Goal: Transaction & Acquisition: Purchase product/service

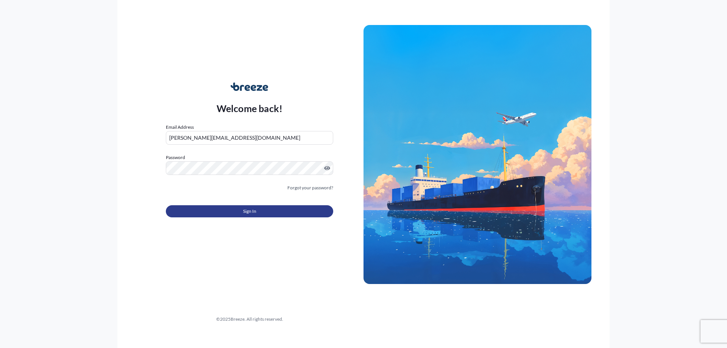
click at [300, 221] on form "Email Address martin.torley@ebiss.co.uk Password Must include: Upper & lower ca…" at bounding box center [249, 174] width 167 height 103
click at [292, 214] on button "Sign In" at bounding box center [249, 211] width 167 height 12
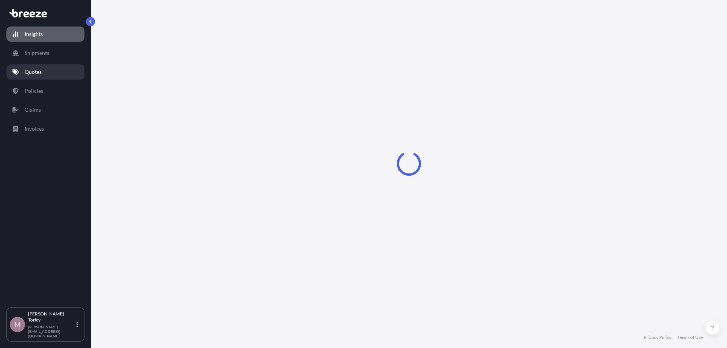
click at [41, 75] on p "Quotes" at bounding box center [33, 72] width 17 height 8
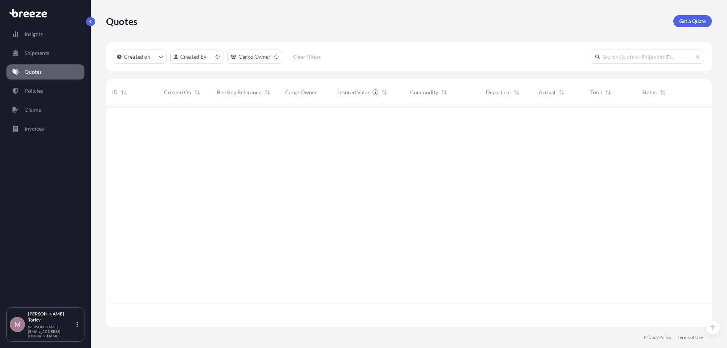
scroll to position [225, 606]
click at [692, 23] on p "Get a Quote" at bounding box center [692, 21] width 27 height 8
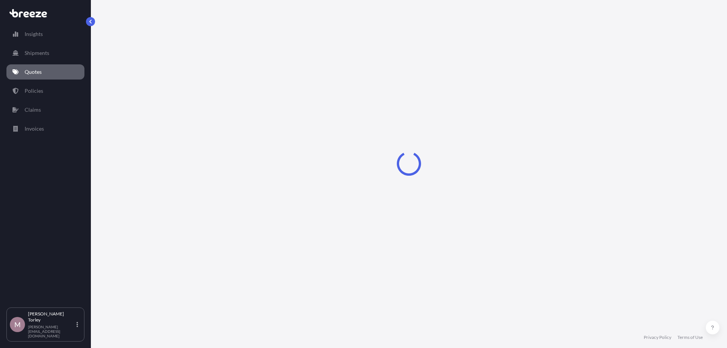
select select "Road"
select select "Sea"
select select "1"
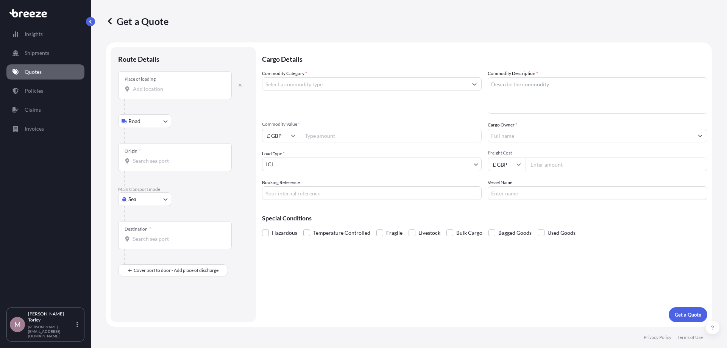
click at [154, 91] on input "Place of loading" at bounding box center [177, 89] width 89 height 8
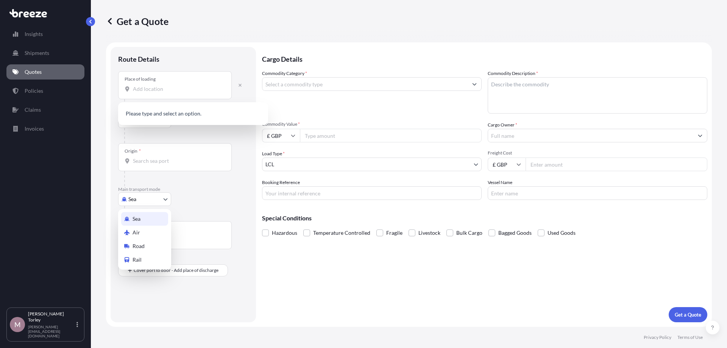
click at [145, 198] on body "0 options available. Insights Shipments Quotes Policies Claims Invoices M Marti…" at bounding box center [363, 174] width 727 height 348
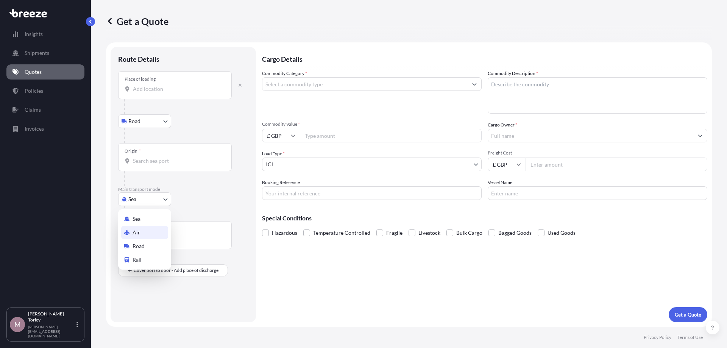
click at [152, 230] on div "Air" at bounding box center [144, 233] width 47 height 14
select select "Air"
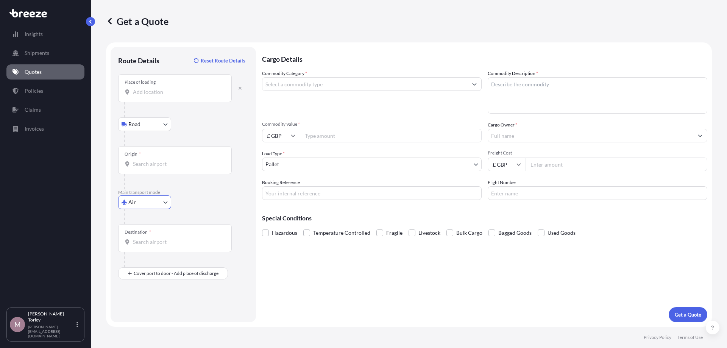
click at [149, 80] on div "Place of loading" at bounding box center [140, 82] width 31 height 6
click at [149, 88] on input "Place of loading" at bounding box center [177, 92] width 89 height 8
click at [149, 90] on input "Place of loading" at bounding box center [177, 92] width 89 height 8
type input "1"
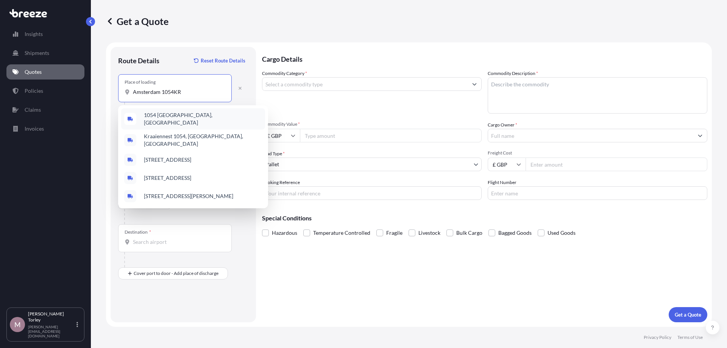
click at [194, 112] on div "1054 KR Amsterdam, Netherlands" at bounding box center [193, 118] width 144 height 21
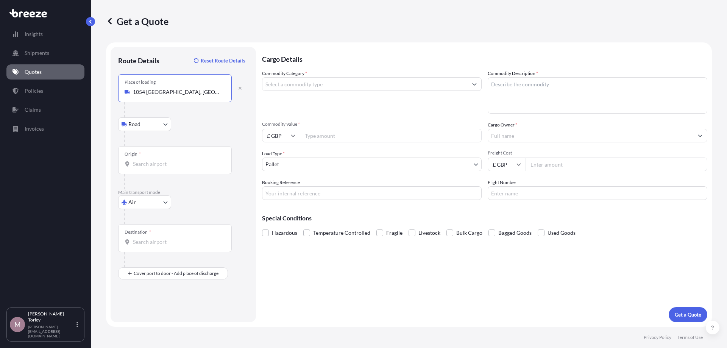
type input "1054 KR Amsterdam, Netherlands"
click at [156, 162] on input "Origin *" at bounding box center [177, 164] width 89 height 8
click at [153, 127] on body "0 options available. Insights Shipments Quotes Policies Claims Invoices M Marti…" at bounding box center [363, 174] width 727 height 348
click at [146, 147] on div "Road" at bounding box center [144, 144] width 47 height 14
click at [145, 200] on body "0 options available. Insights Shipments Quotes Policies Claims Invoices M Marti…" at bounding box center [363, 174] width 727 height 348
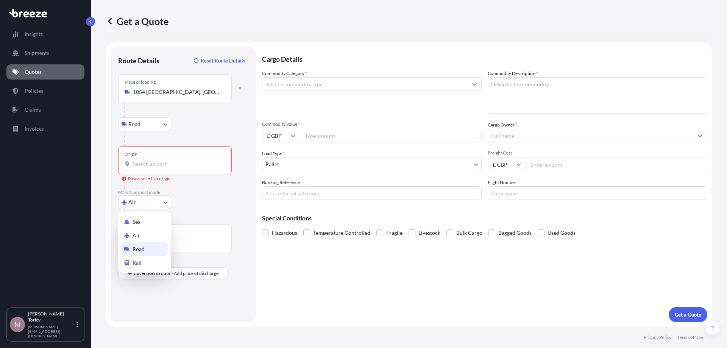
click at [141, 247] on span "Road" at bounding box center [139, 249] width 12 height 8
select select "Road"
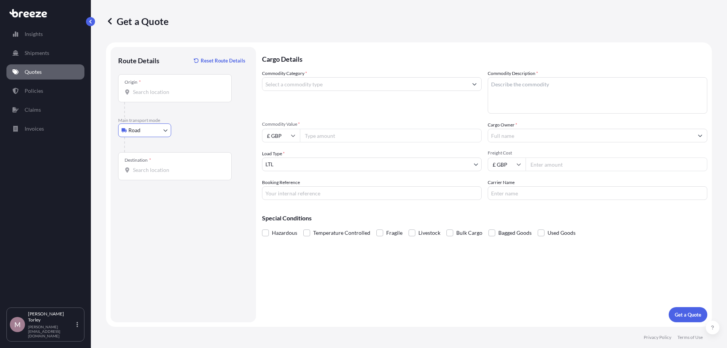
click at [148, 99] on div "Origin *" at bounding box center [175, 88] width 114 height 28
click at [148, 96] on input "Origin *" at bounding box center [177, 92] width 89 height 8
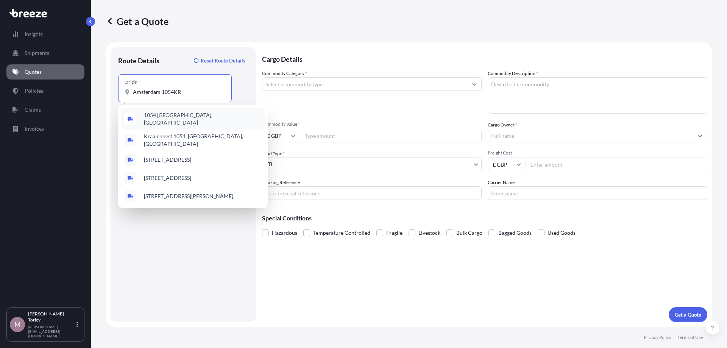
click at [164, 111] on div "1054 KR Amsterdam, Netherlands" at bounding box center [193, 118] width 144 height 21
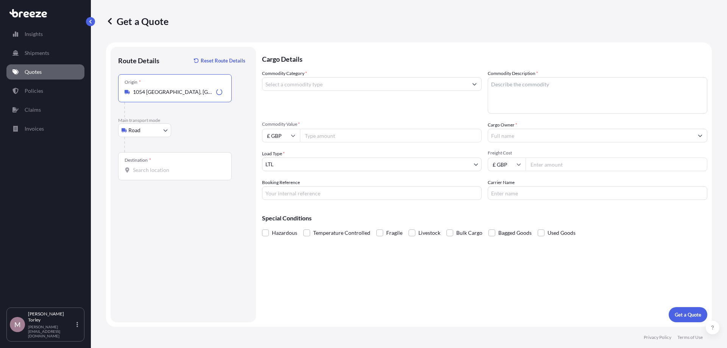
type input "1054 KR Amsterdam, Netherlands"
click at [155, 171] on input "Destination *" at bounding box center [177, 170] width 89 height 8
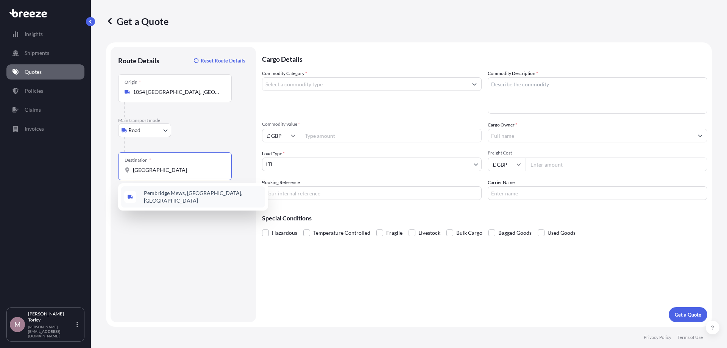
click at [213, 195] on span "Pembridge Mews, London W11 3EQ, UK" at bounding box center [203, 196] width 118 height 15
type input "Pembridge Mews, London W11 3EQ, UK"
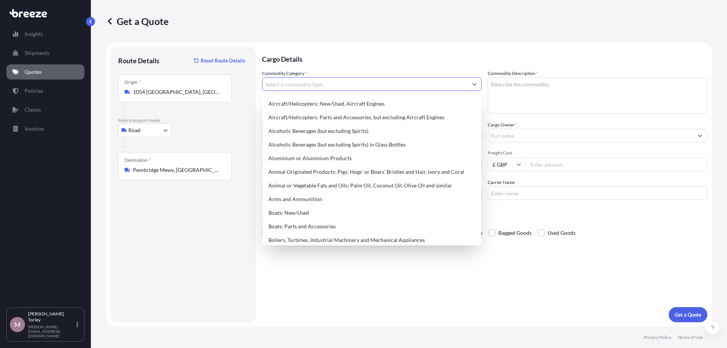
click at [305, 89] on input "Commodity Category *" at bounding box center [364, 84] width 205 height 14
type input "q"
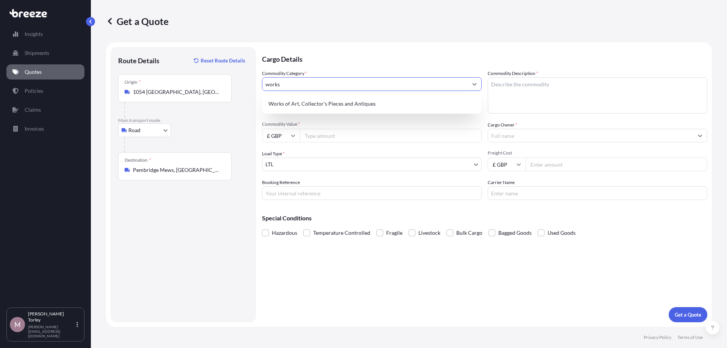
drag, startPoint x: 328, startPoint y: 96, endPoint x: 330, endPoint y: 100, distance: 4.6
click at [328, 96] on div "Works of Art, Collector's Pieces and Antiques" at bounding box center [371, 104] width 219 height 20
click at [331, 103] on div "Commodity Category * works" at bounding box center [372, 92] width 220 height 44
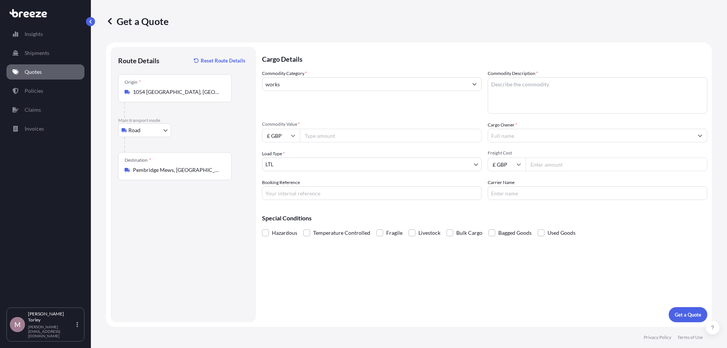
click at [317, 76] on div "Commodity Category * works" at bounding box center [372, 92] width 220 height 44
click at [317, 92] on div "Commodity Category * works" at bounding box center [372, 92] width 220 height 44
click at [317, 87] on input "works" at bounding box center [364, 84] width 205 height 14
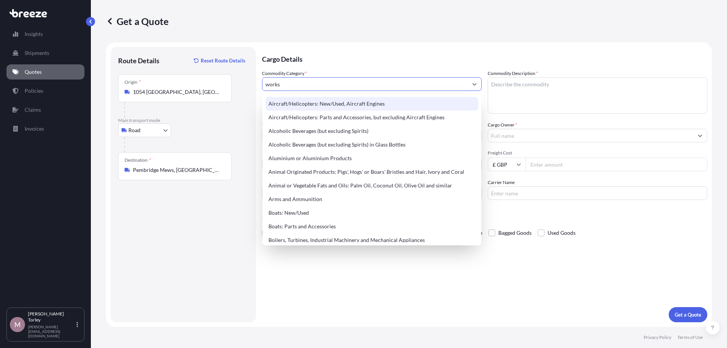
click at [317, 83] on body "140 options available. 6 options available. 140 options available. 34 options a…" at bounding box center [363, 174] width 727 height 348
click at [317, 85] on input "works" at bounding box center [364, 84] width 205 height 14
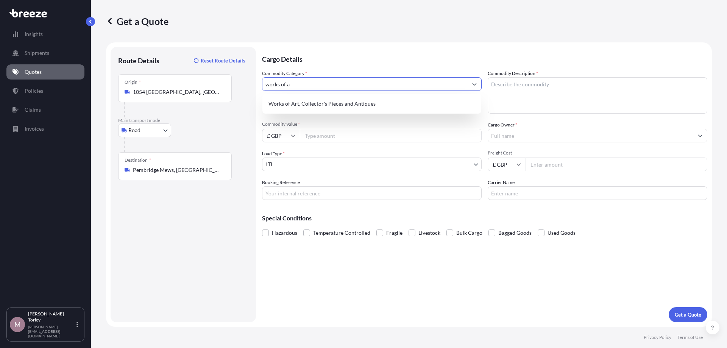
click at [328, 96] on div "Works of Art, Collector's Pieces and Antiques" at bounding box center [371, 104] width 219 height 20
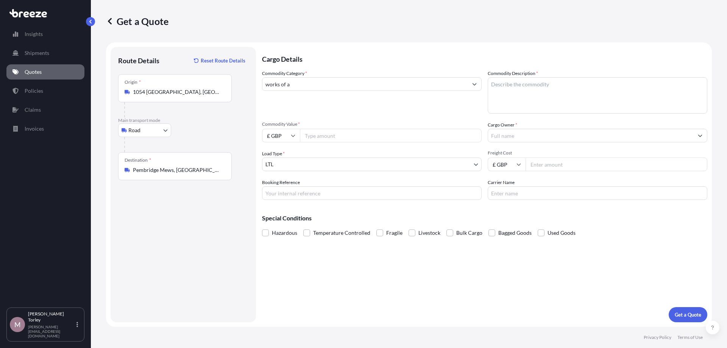
click at [331, 101] on div "Commodity Category * works of a" at bounding box center [372, 92] width 220 height 44
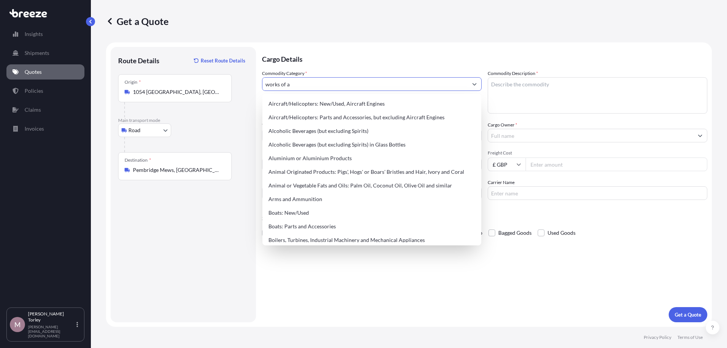
click at [328, 83] on input "works of a" at bounding box center [364, 84] width 205 height 14
click at [320, 106] on div "Aircraft/Helicopters: New/Used, Aircraft Engines" at bounding box center [371, 104] width 213 height 14
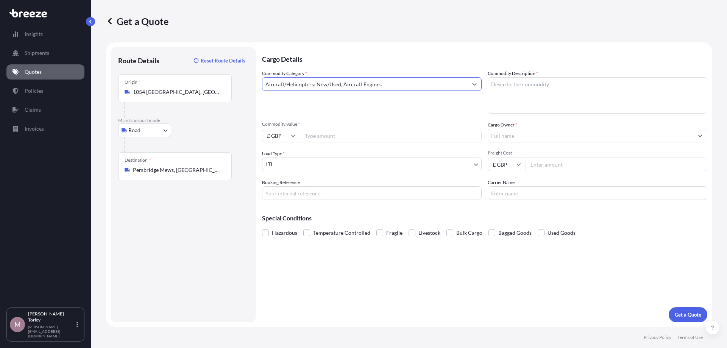
drag, startPoint x: 389, startPoint y: 83, endPoint x: 60, endPoint y: 59, distance: 329.2
click at [262, 77] on input "Aircraft/Helicopters: New/Used, Aircraft Engines" at bounding box center [364, 84] width 205 height 14
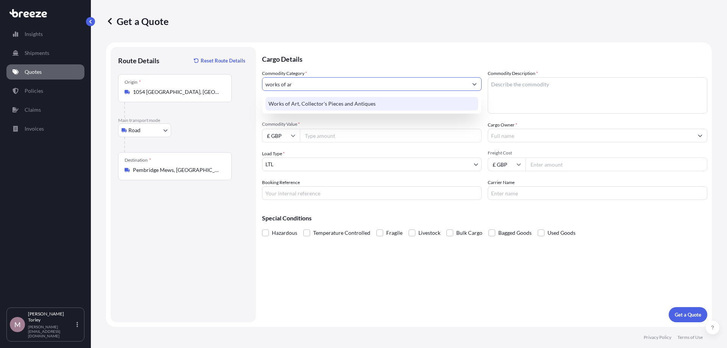
click at [301, 101] on div "Works of Art, Collector's Pieces and Antiques" at bounding box center [371, 104] width 213 height 14
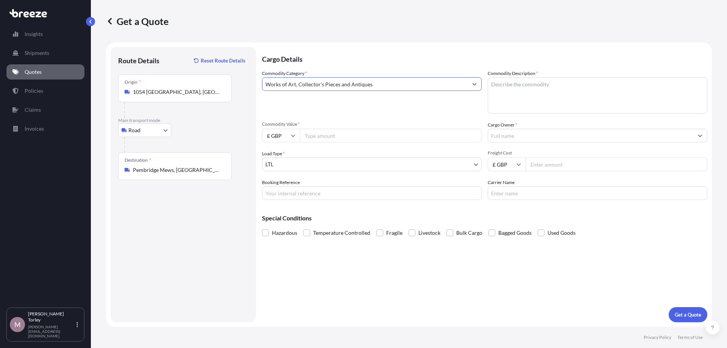
type input "Works of Art, Collector's Pieces and Antiques"
click at [565, 91] on textarea "Commodity Description *" at bounding box center [598, 95] width 220 height 36
click at [541, 100] on textarea "Commodity Description *" at bounding box center [598, 95] width 220 height 36
click at [606, 111] on textarea "Ceramic Sculpture - Anna Snowdon - Metamorphosis 1" at bounding box center [598, 95] width 220 height 36
type textarea "Ceramic Sculpture - Anna Snowdon - Metamorphosis 1"
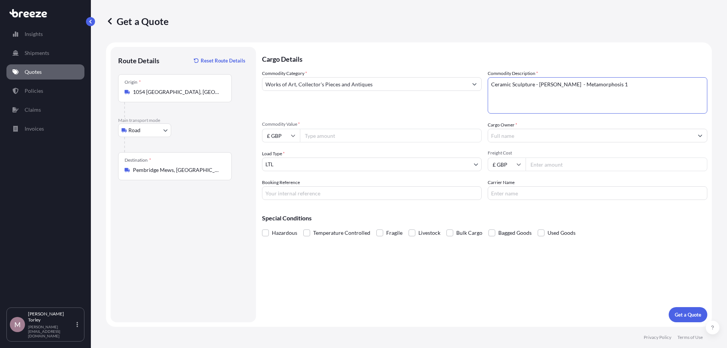
click at [598, 123] on div "Cargo Owner *" at bounding box center [598, 131] width 220 height 21
click at [346, 136] on input "Commodity Value *" at bounding box center [391, 136] width 182 height 14
click at [329, 136] on input "Commodity Value *" at bounding box center [391, 136] width 182 height 14
type input "2500"
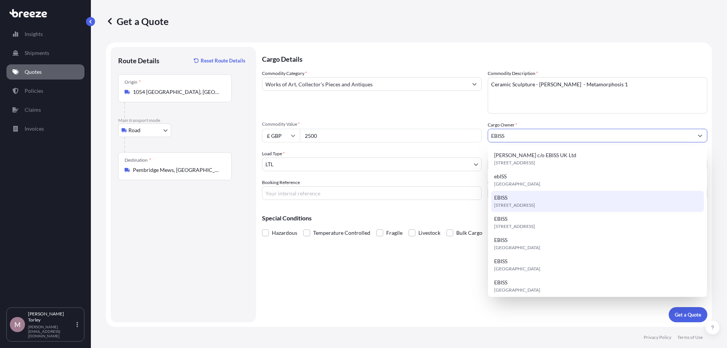
click at [537, 198] on div "[STREET_ADDRESS]" at bounding box center [597, 201] width 213 height 21
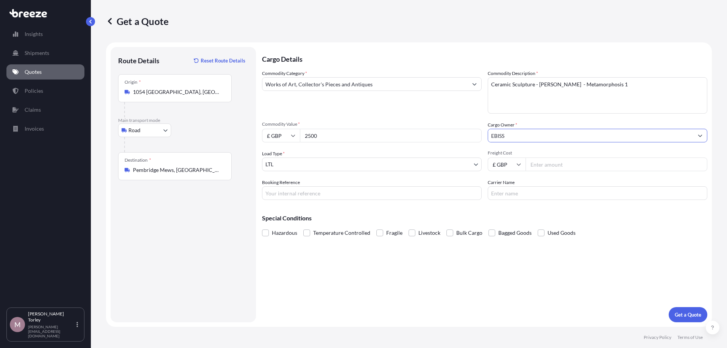
type input "EBISS"
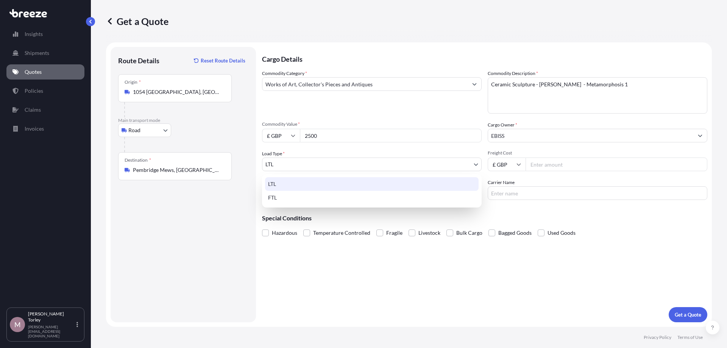
click at [338, 158] on body "15 options available. 14 options available. 13 options available. 15 options av…" at bounding box center [363, 174] width 727 height 348
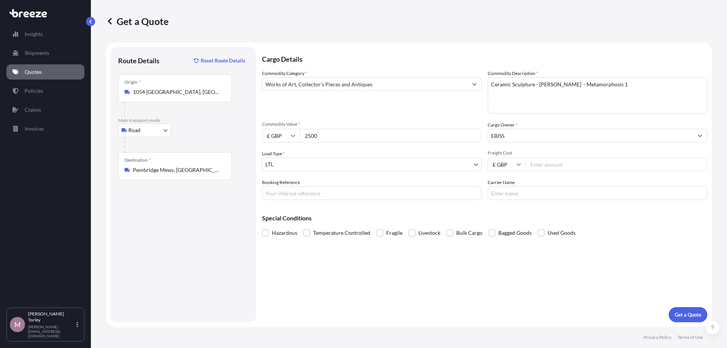
click at [545, 165] on input "Freight Cost" at bounding box center [617, 165] width 182 height 14
type input "204.71"
click at [400, 184] on div "Booking Reference 25-09-14359" at bounding box center [372, 189] width 220 height 21
click at [391, 195] on input "25-09-14359" at bounding box center [372, 193] width 220 height 14
type input "25-09-14359 MT"
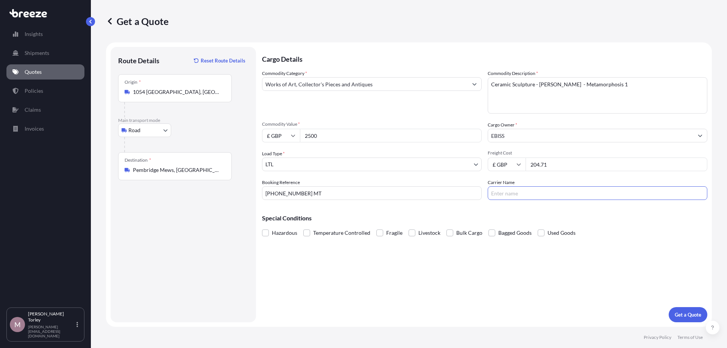
click at [376, 237] on label "Fragile" at bounding box center [389, 232] width 26 height 11
click at [376, 227] on input "Fragile" at bounding box center [376, 227] width 0 height 0
click at [376, 234] on span at bounding box center [379, 233] width 7 height 7
click at [376, 227] on input "Fragile" at bounding box center [376, 227] width 0 height 0
click at [380, 234] on span at bounding box center [379, 233] width 7 height 7
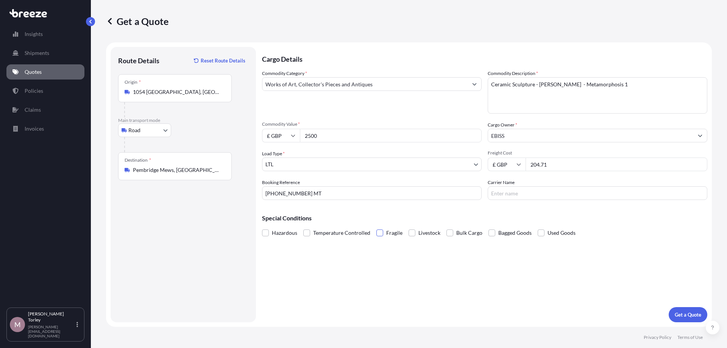
click at [376, 227] on input "Fragile" at bounding box center [376, 227] width 0 height 0
click at [515, 190] on input "Carrier Name" at bounding box center [598, 193] width 220 height 14
click at [678, 312] on p "Get a Quote" at bounding box center [688, 315] width 27 height 8
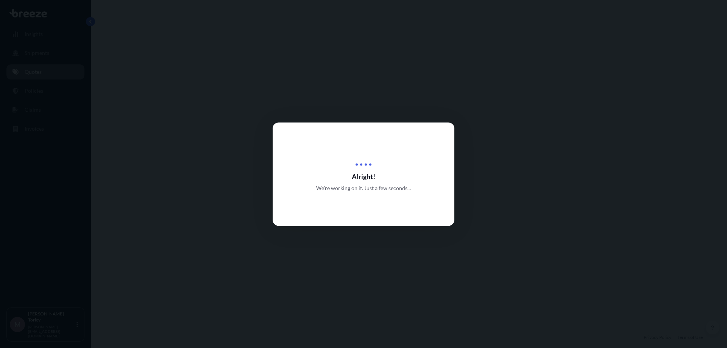
select select "Road"
select select "1"
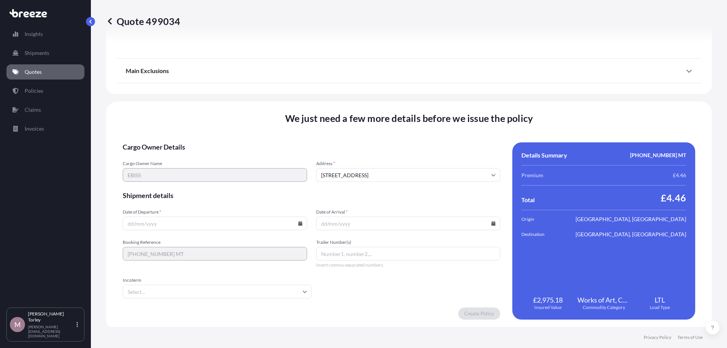
scroll to position [854, 0]
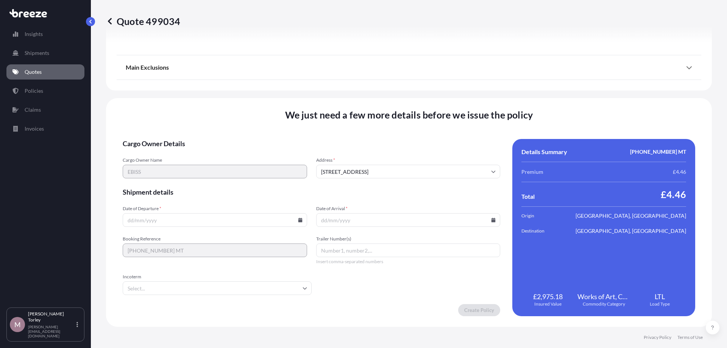
click at [236, 215] on input "Date of Departure *" at bounding box center [215, 220] width 184 height 14
type input "16/09/2025"
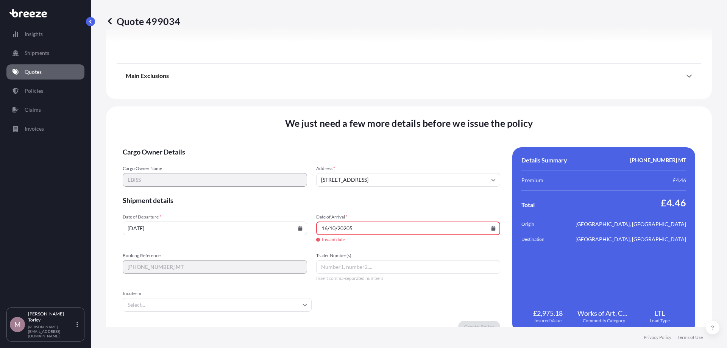
drag, startPoint x: 347, startPoint y: 228, endPoint x: 351, endPoint y: 227, distance: 3.9
click at [351, 227] on input "16/10/20205" at bounding box center [408, 229] width 184 height 14
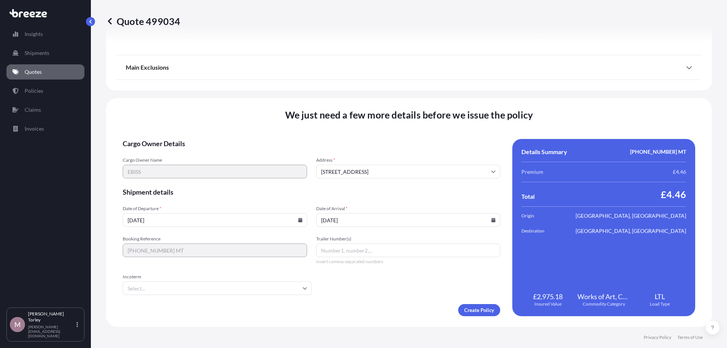
type input "16/10/2025"
click at [353, 267] on form "Cargo Owner Details Cargo Owner Name EBISS Address * Bolney, Haywards Heath RH1…" at bounding box center [312, 227] width 378 height 177
click at [351, 242] on div "Trailer Number(s) Insert comma-separated numbers" at bounding box center [408, 250] width 184 height 29
click at [231, 288] on input "Incoterm" at bounding box center [217, 288] width 189 height 14
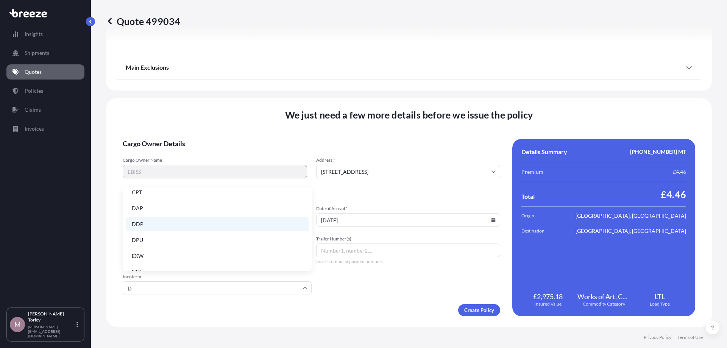
scroll to position [0, 0]
type input "DDP"
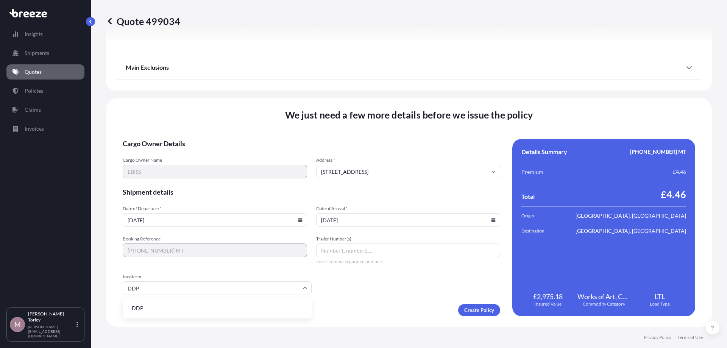
click at [143, 303] on li "DDP" at bounding box center [217, 308] width 183 height 14
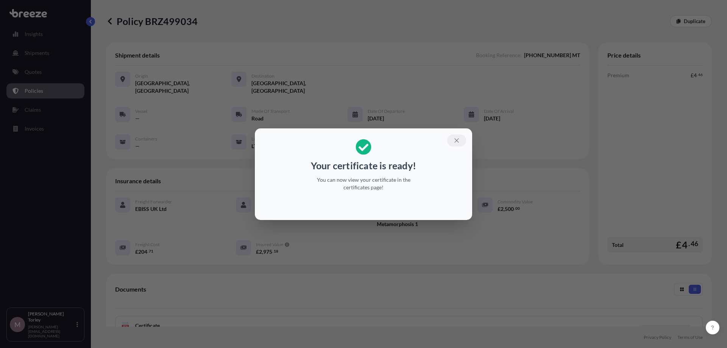
click at [460, 140] on icon "button" at bounding box center [456, 140] width 7 height 7
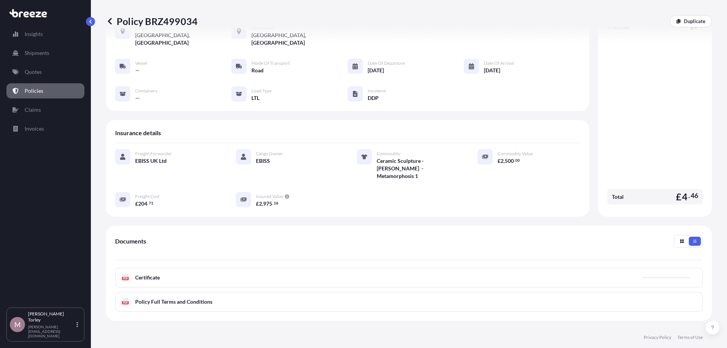
scroll to position [86, 0]
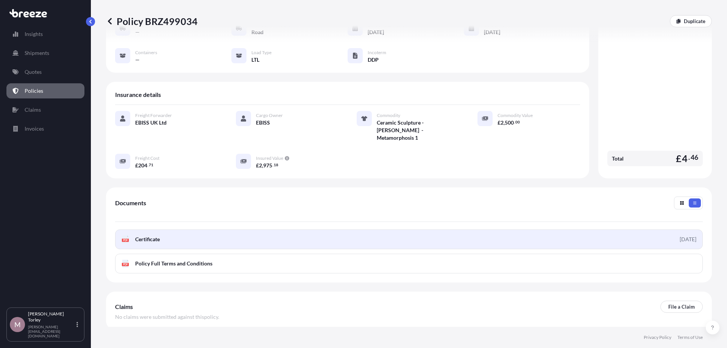
click at [539, 230] on link "PDF Certificate 2025-09-15" at bounding box center [409, 240] width 588 height 20
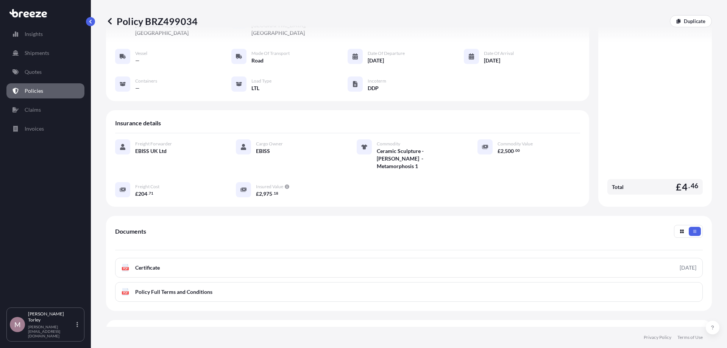
scroll to position [43, 0]
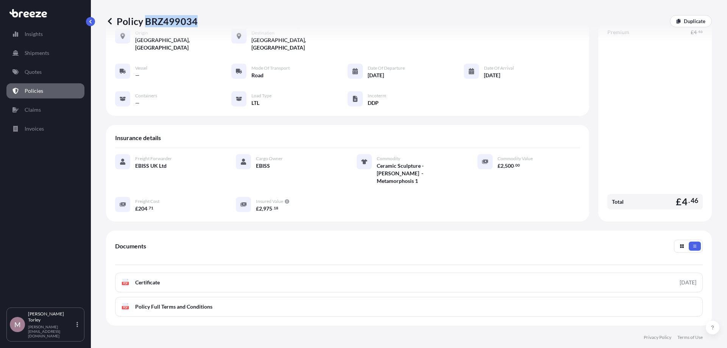
drag, startPoint x: 203, startPoint y: 24, endPoint x: 145, endPoint y: 22, distance: 58.0
click at [145, 22] on div "Policy BRZ499034 Duplicate" at bounding box center [409, 21] width 606 height 12
copy p "BRZ499034"
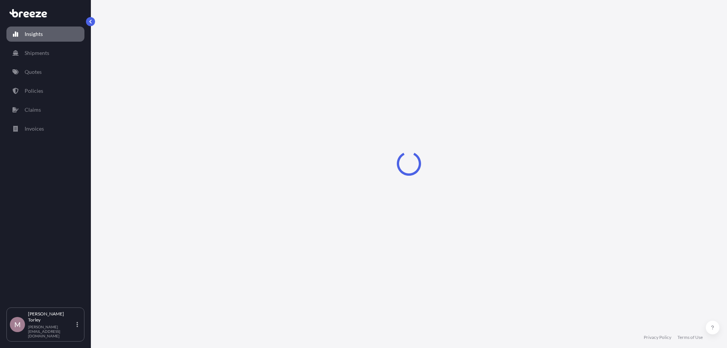
select select "2025"
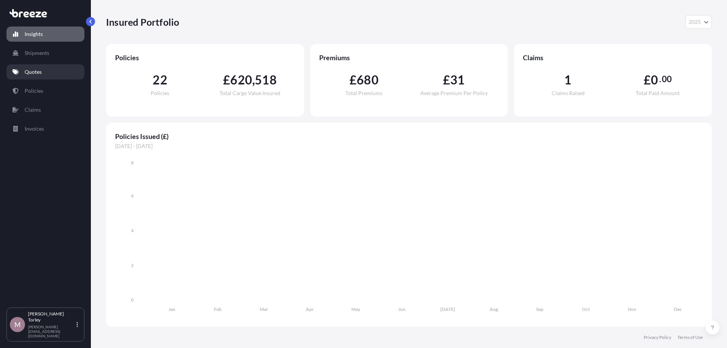
click at [46, 70] on link "Quotes" at bounding box center [45, 71] width 78 height 15
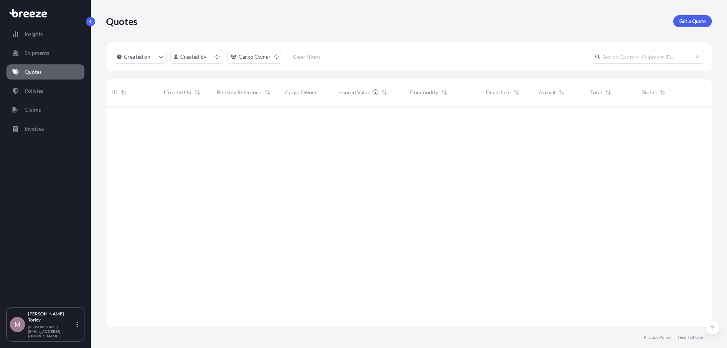
scroll to position [225, 606]
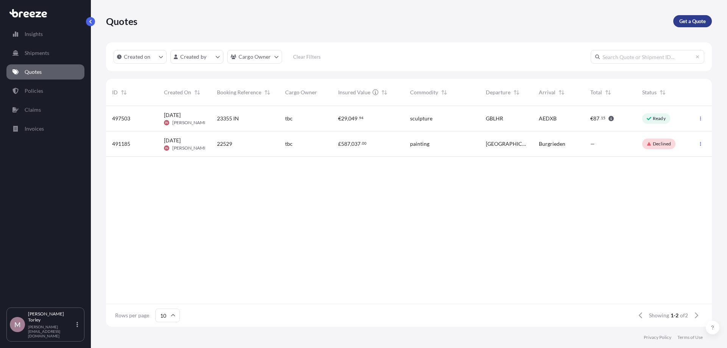
click at [690, 22] on p "Get a Quote" at bounding box center [692, 21] width 27 height 8
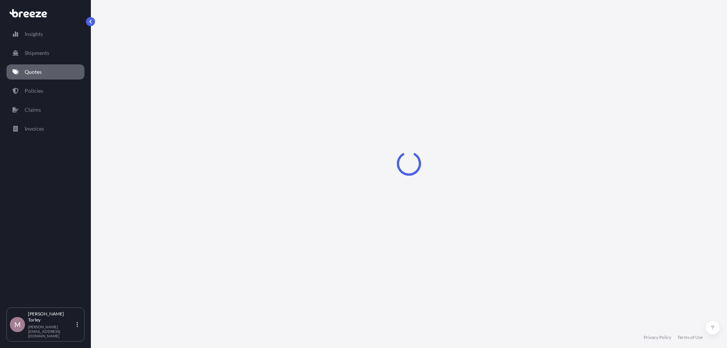
select select "Road"
select select "Sea"
select select "1"
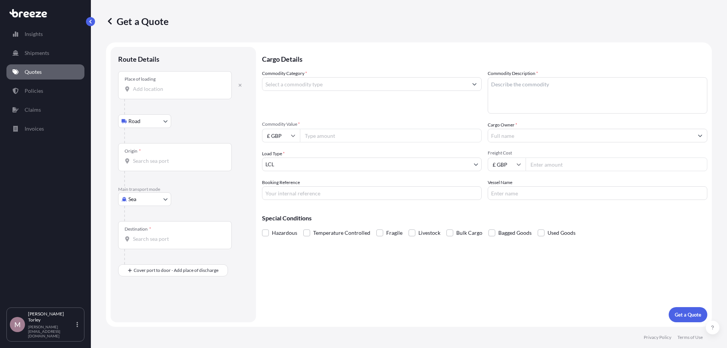
click at [138, 92] on input "Place of loading" at bounding box center [177, 89] width 89 height 8
click at [152, 90] on input "Place of loading" at bounding box center [177, 89] width 89 height 8
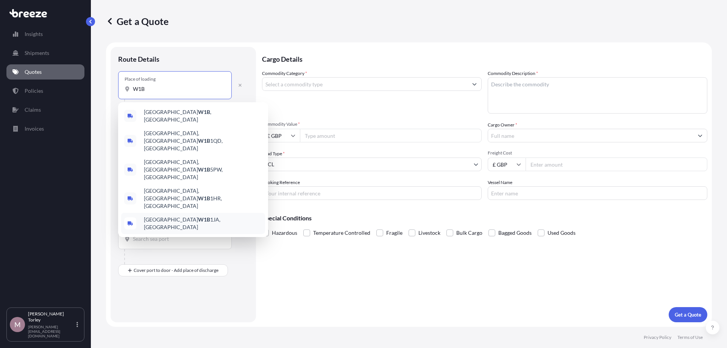
type input "W1B"
click at [132, 217] on div at bounding box center [186, 213] width 124 height 15
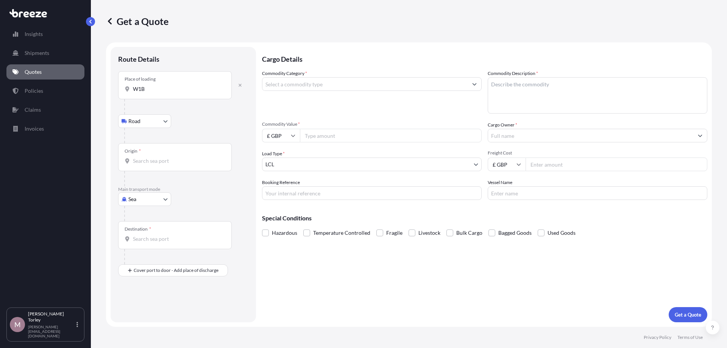
click at [137, 206] on div at bounding box center [186, 213] width 124 height 15
click at [137, 205] on body "5 options available. 0 options available. 5 options available. Insights Shipmen…" at bounding box center [363, 174] width 727 height 348
click at [141, 228] on div "Air" at bounding box center [144, 233] width 47 height 14
select select "Air"
click at [150, 98] on div "Place of loading" at bounding box center [175, 88] width 114 height 28
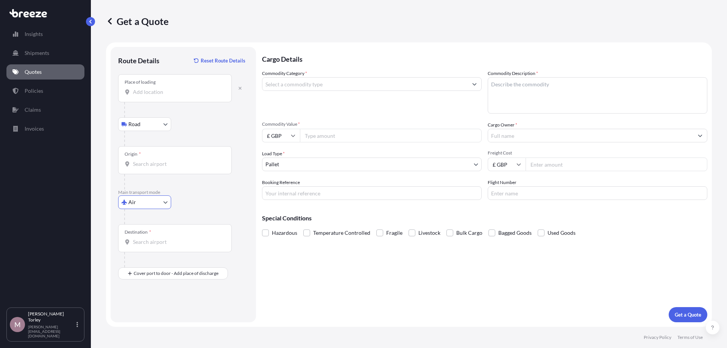
click at [150, 96] on input "Place of loading" at bounding box center [177, 92] width 89 height 8
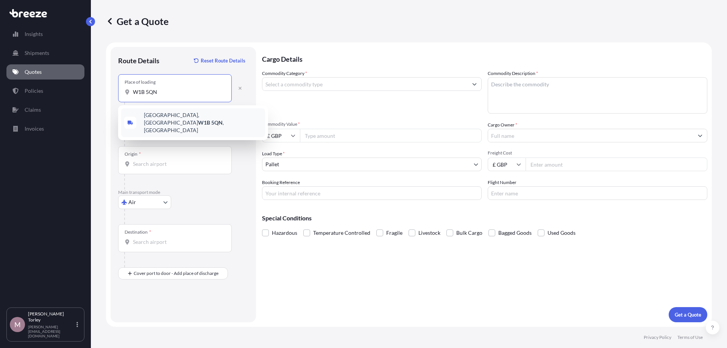
click at [198, 113] on div "[STREET_ADDRESS]" at bounding box center [193, 122] width 144 height 29
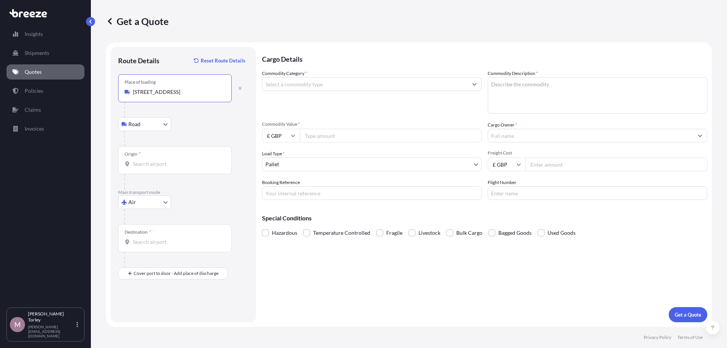
type input "[STREET_ADDRESS]"
click at [161, 162] on input "Origin *" at bounding box center [177, 164] width 89 height 8
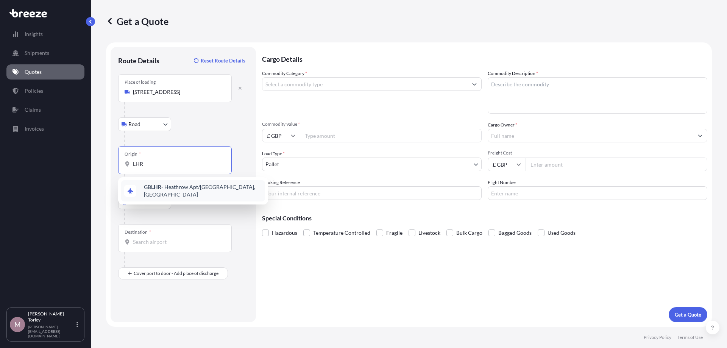
click at [167, 189] on span "GB LHR - Heathrow Apt/[GEOGRAPHIC_DATA], [GEOGRAPHIC_DATA]" at bounding box center [203, 190] width 118 height 15
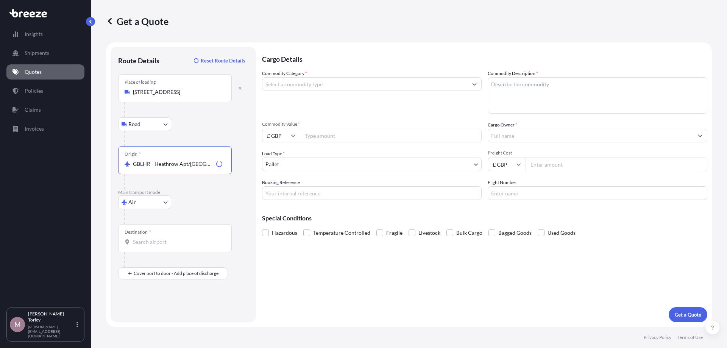
type input "GBLHR - Heathrow Apt/[GEOGRAPHIC_DATA], [GEOGRAPHIC_DATA]"
click at [156, 241] on input "Destination *" at bounding box center [177, 242] width 89 height 8
click at [191, 265] on span "TH BKK - [GEOGRAPHIC_DATA], [GEOGRAPHIC_DATA]" at bounding box center [203, 268] width 118 height 15
type input "THBKK - [GEOGRAPHIC_DATA], [GEOGRAPHIC_DATA]"
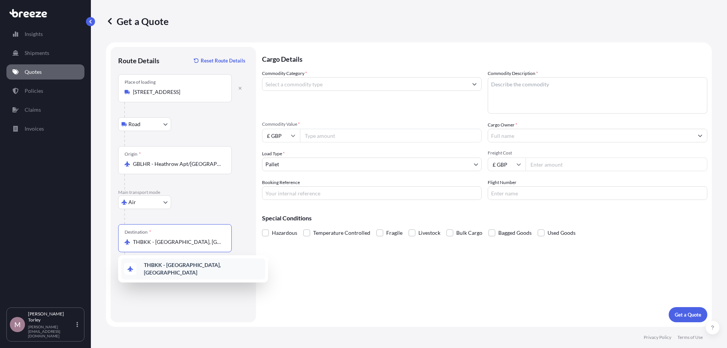
click at [183, 266] on span "THBKK - [GEOGRAPHIC_DATA], [GEOGRAPHIC_DATA]" at bounding box center [203, 268] width 118 height 15
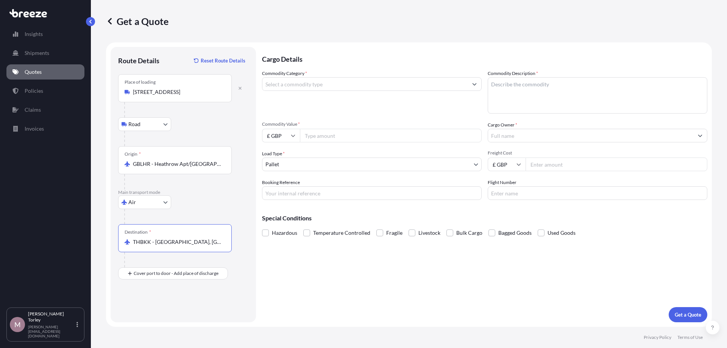
click at [328, 87] on input "Commodity Category *" at bounding box center [364, 84] width 205 height 14
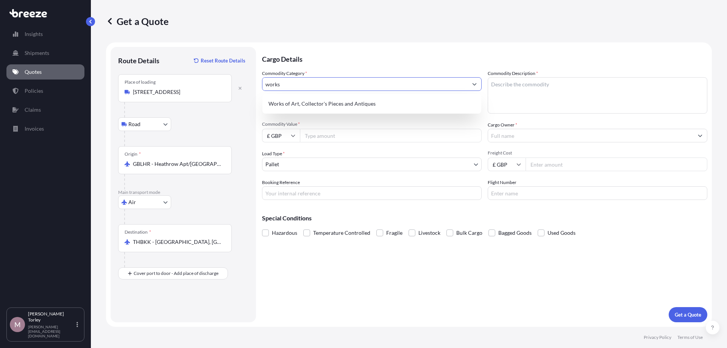
click at [334, 99] on div "Works of Art, Collector's Pieces and Antiques" at bounding box center [371, 104] width 213 height 14
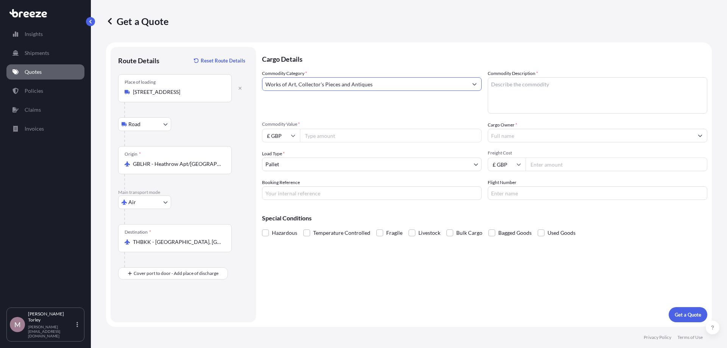
type input "Works of Art, Collector's Pieces and Antiques"
click at [582, 90] on textarea "Commodity Description *" at bounding box center [598, 95] width 220 height 36
click at [494, 95] on textarea "P" at bounding box center [598, 95] width 220 height 36
drag, startPoint x: 516, startPoint y: 91, endPoint x: 484, endPoint y: 74, distance: 36.2
click at [488, 77] on textarea "P" at bounding box center [598, 95] width 220 height 36
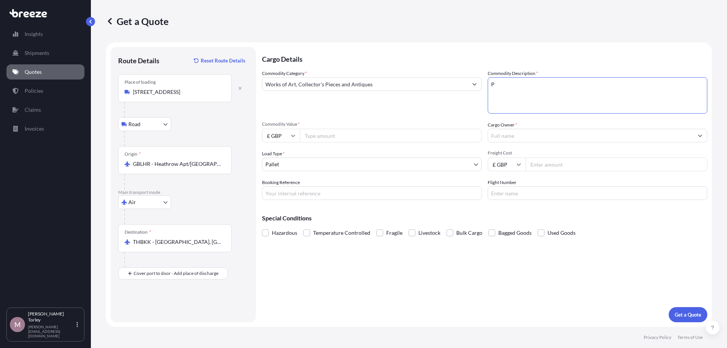
paste textarea "[PERSON_NAME] Untitled, 2023 Oil, Flashe on linen, wooden frame 52.3 x 41.9 x 4…"
type textarea "[PERSON_NAME] Untitled, 2023 Oil, Flashe on linen, wooden frame 52.3 x 41.9 x 4…"
click at [316, 137] on input "Commodity Value *" at bounding box center [391, 136] width 182 height 14
click at [282, 147] on div "Commodity Category * Works of Art, Collector's Pieces and Antiques Commodity De…" at bounding box center [484, 135] width 445 height 130
click at [282, 140] on input "£ GBP" at bounding box center [281, 136] width 38 height 14
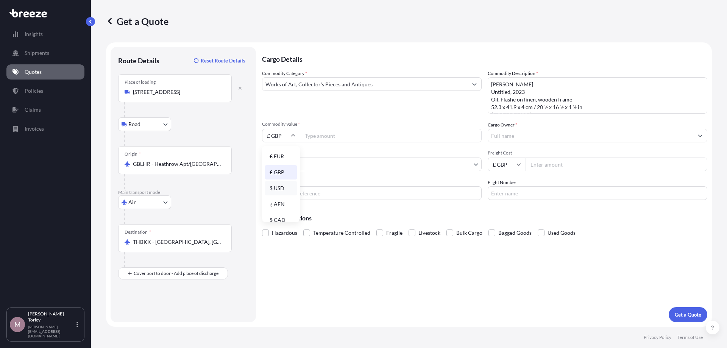
click at [284, 187] on div "$ USD" at bounding box center [281, 188] width 32 height 14
type input "$ USD"
click at [324, 140] on input "Commodity Value *" at bounding box center [391, 136] width 182 height 14
type input "275000"
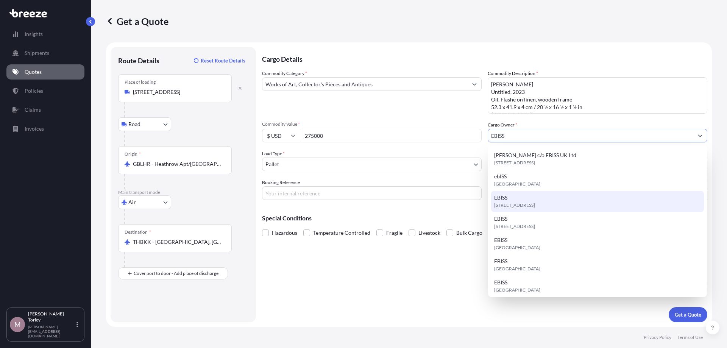
click at [529, 201] on div "[STREET_ADDRESS]" at bounding box center [597, 201] width 213 height 21
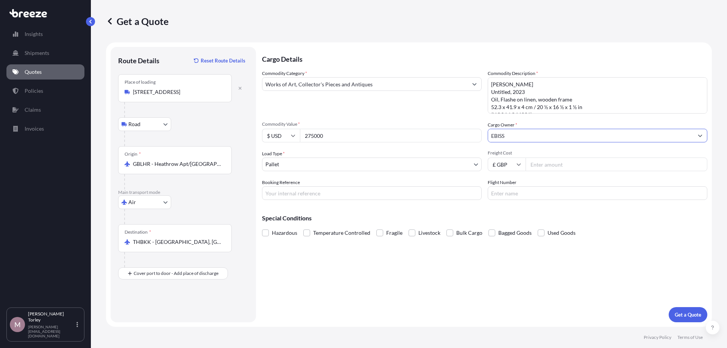
type input "EBISS"
click at [350, 168] on body "15 options available. 14 options available. 13 options available. 15 options av…" at bounding box center [363, 174] width 727 height 348
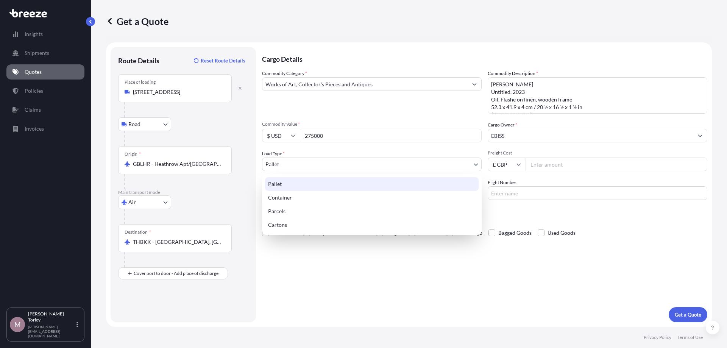
click at [453, 170] on body "14 options available. 13 options available. 15 options available. Insights Ship…" at bounding box center [363, 174] width 727 height 348
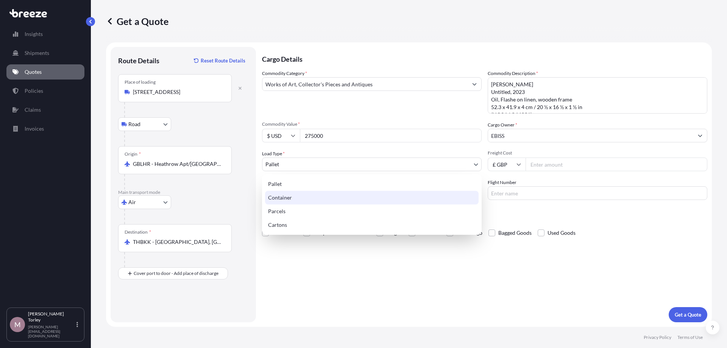
click at [332, 197] on div "Container" at bounding box center [372, 198] width 214 height 14
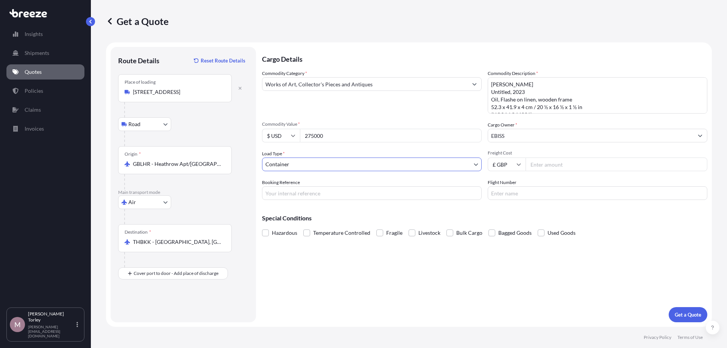
click at [552, 162] on input "Freight Cost" at bounding box center [617, 165] width 182 height 14
click at [423, 168] on body "Insights Shipments Quotes Policies Claims Invoices M [PERSON_NAME] [PERSON_NAME…" at bounding box center [363, 174] width 727 height 348
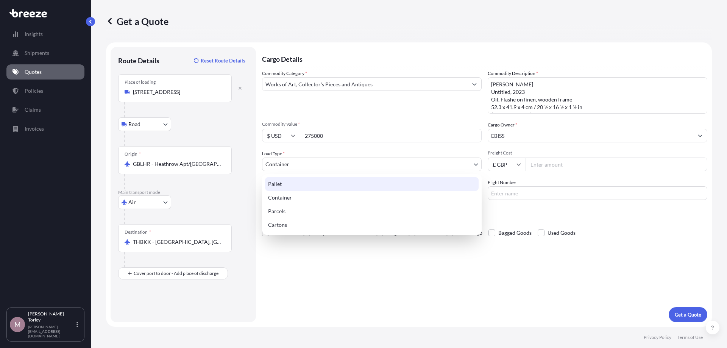
click at [330, 186] on div "Pallet" at bounding box center [372, 184] width 214 height 14
select select "1"
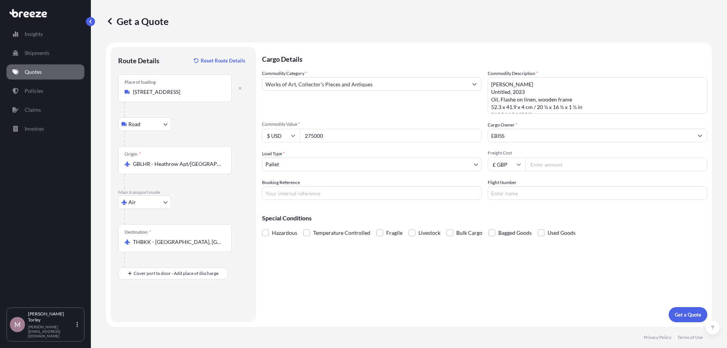
click at [571, 165] on input "Freight Cost" at bounding box center [617, 165] width 182 height 14
type input "1008.35"
type input "23494"
click at [682, 315] on p "Get a Quote" at bounding box center [688, 315] width 27 height 8
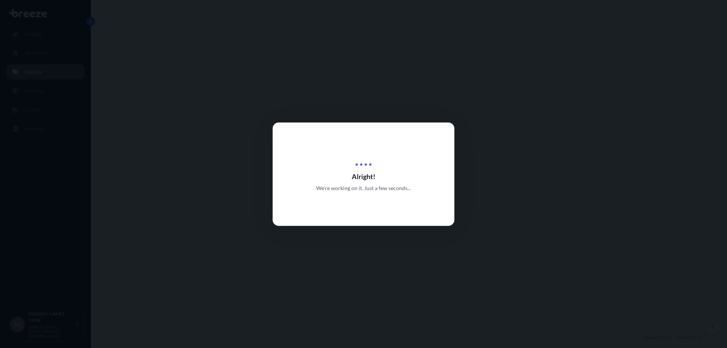
select select "Road"
select select "Air"
select select "1"
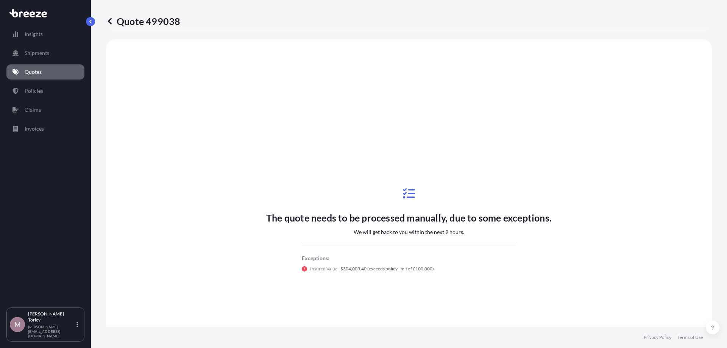
scroll to position [258, 0]
